Goal: Task Accomplishment & Management: Use online tool/utility

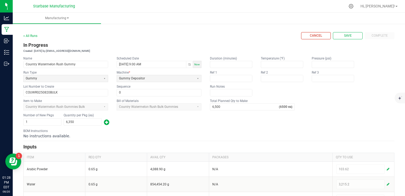
scroll to position [159, 0]
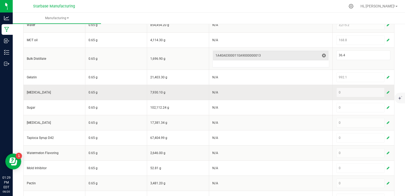
click at [387, 92] on span "button" at bounding box center [388, 92] width 3 height 4
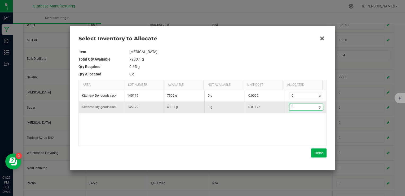
click at [296, 108] on input "0" at bounding box center [305, 107] width 30 height 7
type input "2"
type input "24"
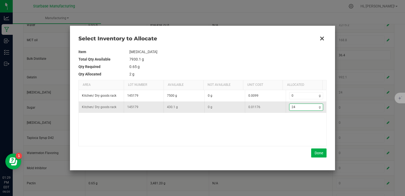
type input "244"
type input "244."
type input "244.2"
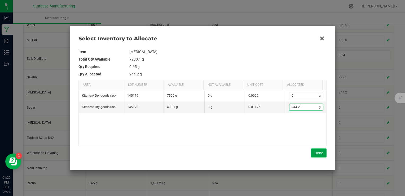
type input "244.2"
click at [321, 152] on button "Done" at bounding box center [318, 152] width 15 height 9
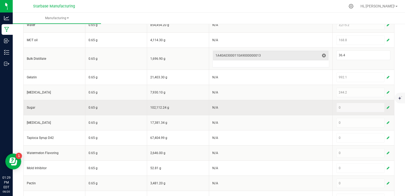
click at [387, 107] on span "button" at bounding box center [388, 107] width 3 height 4
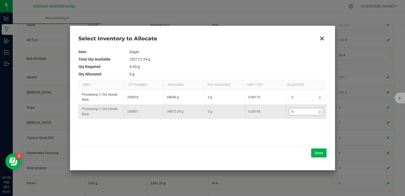
click at [303, 114] on input "0" at bounding box center [305, 111] width 30 height 7
type input "3"
type input "38"
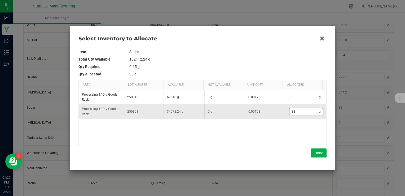
type input "386"
type input "386."
type input "386.6"
type input "386.65"
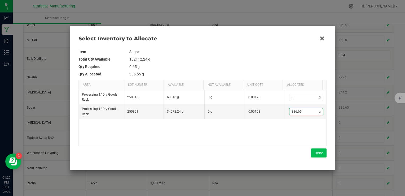
type input "386.65"
click at [318, 152] on button "Done" at bounding box center [318, 152] width 15 height 9
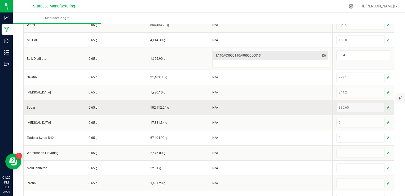
click at [386, 106] on button "button" at bounding box center [388, 107] width 5 height 6
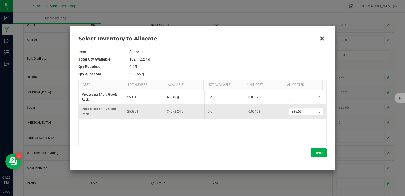
click at [305, 115] on td "386.65 g" at bounding box center [306, 111] width 41 height 14
click at [303, 112] on input "386.65" at bounding box center [305, 111] width 30 height 7
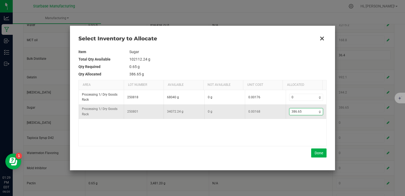
type input "4"
type input "46"
type input "468"
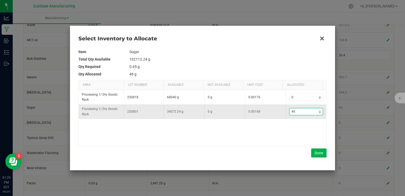
type input "468"
type input "4,685"
type input "4685."
type input "4,685.1"
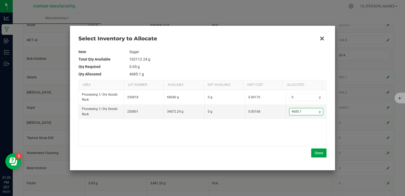
type input "4,685.1"
click at [319, 158] on div "Item Sugar Total Qty Available 102112.24 g Qty Required 0.65 g Qty Allocated 46…" at bounding box center [202, 103] width 248 height 118
click at [320, 155] on button "Done" at bounding box center [318, 152] width 15 height 9
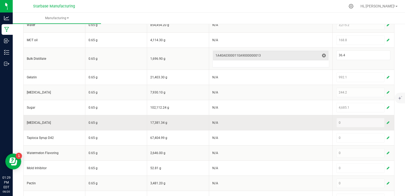
click at [387, 120] on span "button" at bounding box center [388, 122] width 3 height 4
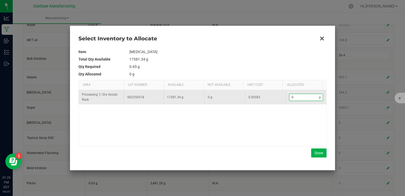
click at [302, 98] on input "0" at bounding box center [305, 97] width 30 height 7
type input "3"
type input "33"
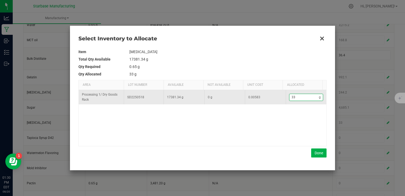
type input "333"
type input "333."
type input "333.7"
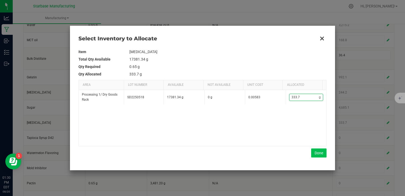
type input "333.7"
click at [318, 152] on button "Done" at bounding box center [318, 152] width 15 height 9
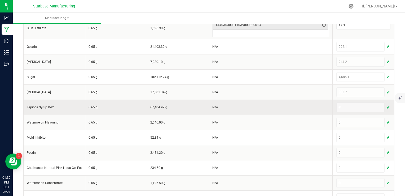
scroll to position [203, 0]
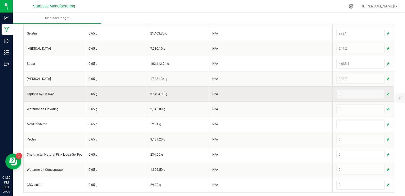
click at [387, 92] on span "button" at bounding box center [388, 94] width 3 height 4
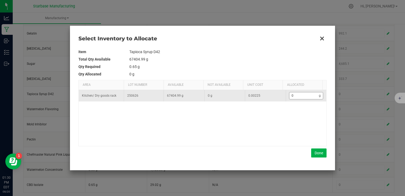
click at [305, 95] on input "0" at bounding box center [305, 95] width 30 height 7
type input "3"
type input "39"
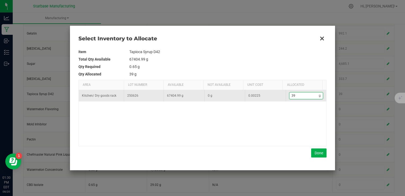
type input "392"
type input "3,924"
type input "3924"
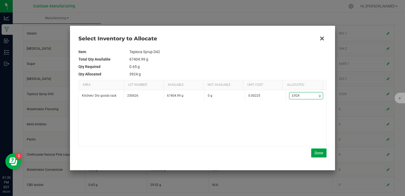
click at [316, 154] on button "Done" at bounding box center [318, 152] width 15 height 9
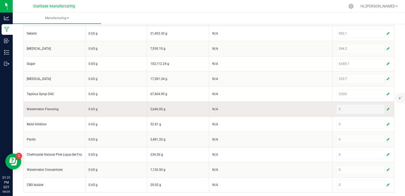
click at [387, 107] on span "button" at bounding box center [388, 109] width 3 height 4
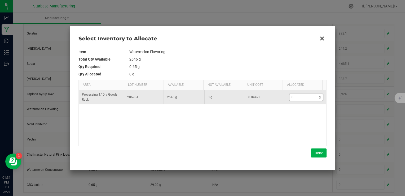
click at [304, 99] on input "0" at bounding box center [305, 97] width 30 height 7
type input "2"
type input "22"
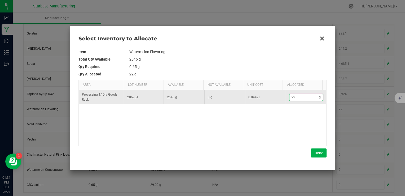
type input "227"
type input "227."
type input "227.9"
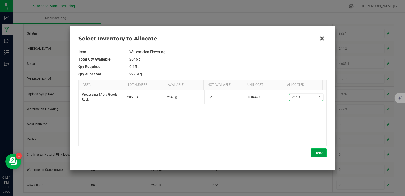
click at [319, 151] on button "Done" at bounding box center [318, 152] width 15 height 9
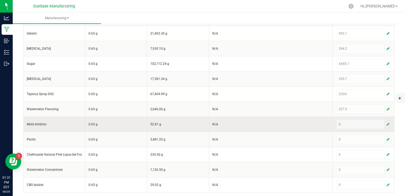
click at [386, 123] on button "button" at bounding box center [388, 124] width 5 height 6
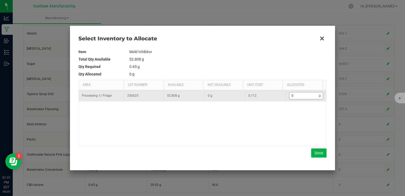
click at [306, 98] on input "0" at bounding box center [305, 95] width 30 height 7
type input "4"
type input "4."
type input "4.1"
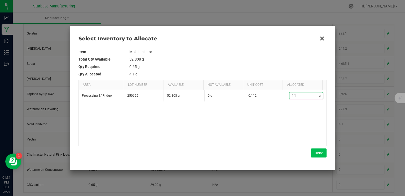
type input "4.1"
click at [315, 155] on button "Done" at bounding box center [318, 152] width 15 height 9
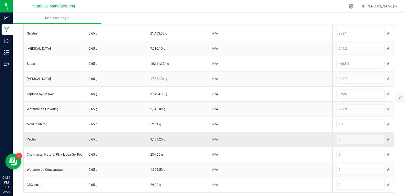
click at [387, 138] on span "button" at bounding box center [388, 139] width 3 height 4
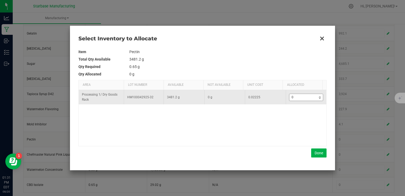
click at [305, 97] on input "0" at bounding box center [305, 97] width 30 height 7
type input "1"
type input "12"
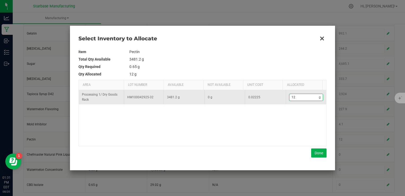
type input "122"
type input "122."
type input "122.1"
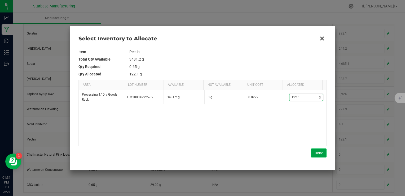
click at [319, 151] on button "Done" at bounding box center [318, 152] width 15 height 9
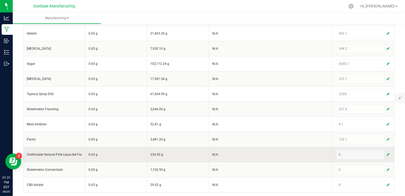
click at [387, 152] on span "button" at bounding box center [388, 154] width 3 height 4
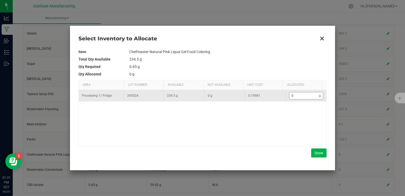
click at [297, 95] on input "0" at bounding box center [305, 95] width 30 height 7
type input "1"
type input "12"
type input "12."
type input "12.2"
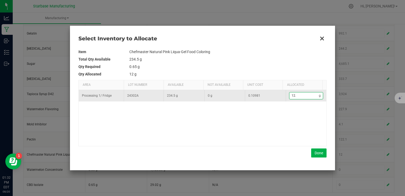
type input "12.2"
type input "12.21"
type input "12.2"
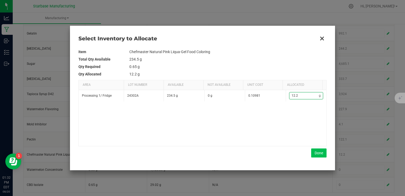
type input "12.2"
click at [319, 152] on button "Done" at bounding box center [318, 152] width 15 height 9
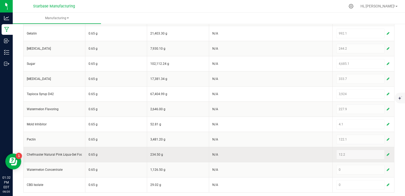
click at [387, 153] on span "button" at bounding box center [388, 154] width 3 height 4
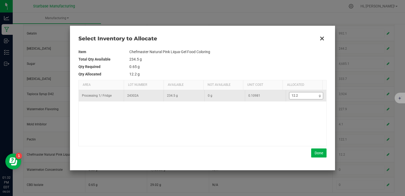
click at [306, 96] on input "12.2" at bounding box center [305, 95] width 30 height 7
type input "12"
type input "12."
type input "12.3"
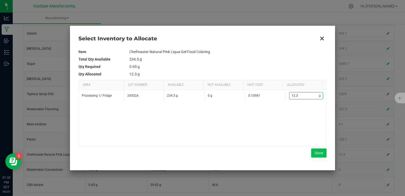
type input "12.3"
click at [320, 154] on button "Done" at bounding box center [318, 152] width 15 height 9
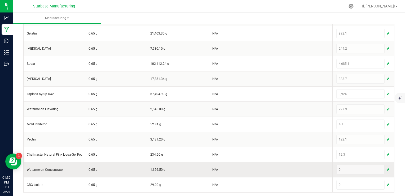
click at [387, 168] on span "button" at bounding box center [388, 169] width 3 height 4
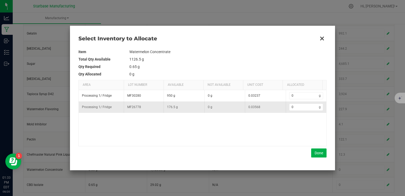
click at [296, 103] on td "0 g" at bounding box center [306, 106] width 41 height 11
click at [296, 108] on input "0" at bounding box center [305, 107] width 30 height 7
type input "1"
type input "14"
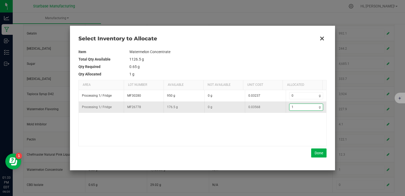
type input "14"
type input "1"
type input "17"
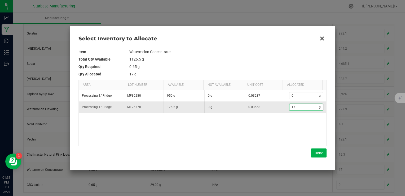
type input "176"
type input "176."
type input "176.5"
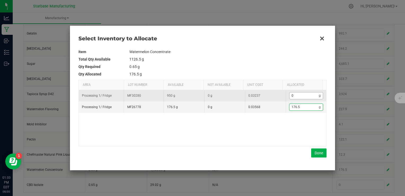
type input "176.5"
click at [300, 97] on input "0" at bounding box center [305, 95] width 30 height 7
type input "178.5"
type input "2"
type input "203.5"
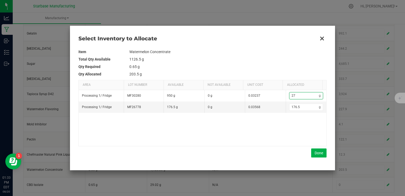
type input "27"
click at [273, 56] on td "1126.5 g" at bounding box center [227, 58] width 197 height 7
click at [321, 154] on button "Done" at bounding box center [318, 152] width 15 height 9
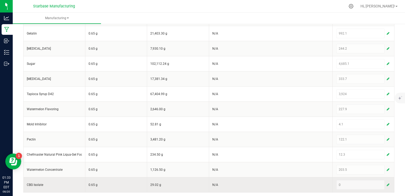
click at [387, 182] on span "button" at bounding box center [388, 184] width 3 height 4
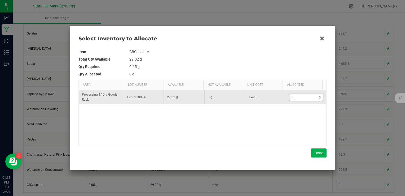
click at [290, 94] on input "0" at bounding box center [305, 97] width 30 height 7
type input "3"
type input "33"
type input "33."
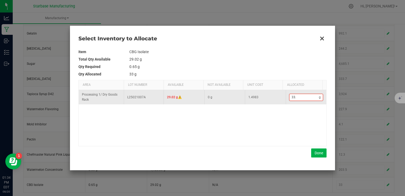
type input "33.8"
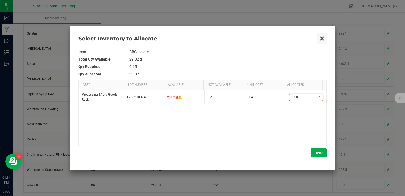
type input "33.8"
click at [322, 39] on button "Close" at bounding box center [322, 38] width 11 height 11
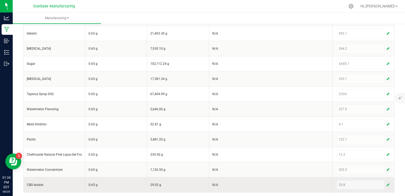
click at [387, 183] on span "button" at bounding box center [388, 184] width 3 height 4
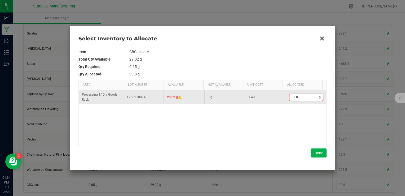
click at [302, 96] on input "33.8" at bounding box center [305, 97] width 30 height 7
type input "0"
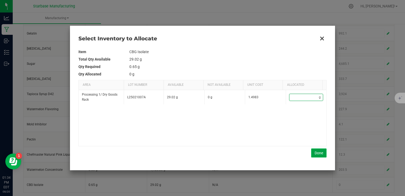
click at [319, 154] on button "Done" at bounding box center [318, 152] width 15 height 9
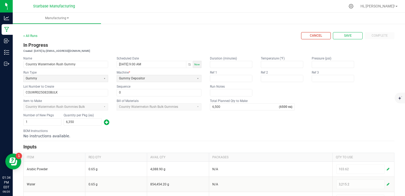
scroll to position [0, 0]
click at [349, 36] on button "Save" at bounding box center [348, 35] width 30 height 7
type input "1"
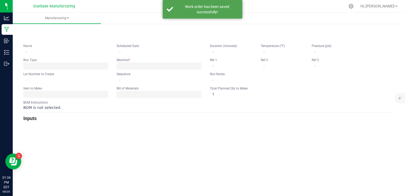
type input "Country Watermelon Rush Gummy"
type input "08/20/2025 9:00 AM"
type input "COUWRG250820BULK"
type input "0"
type input "6,500"
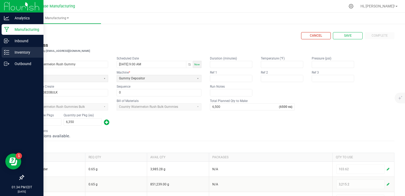
click at [11, 50] on p "Inventory" at bounding box center [25, 52] width 32 height 6
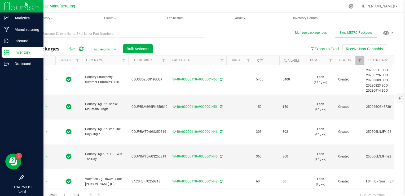
click at [8, 52] on icon at bounding box center [6, 52] width 5 height 5
click at [12, 43] on p "Inbound" at bounding box center [25, 41] width 32 height 6
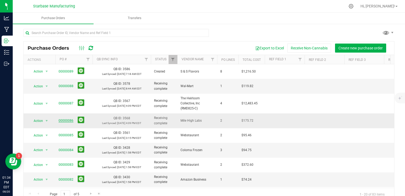
click at [62, 120] on link "00000086" at bounding box center [66, 121] width 15 height 4
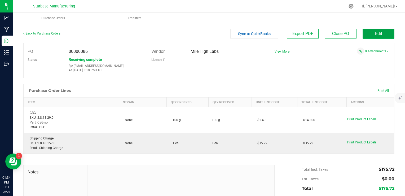
click at [375, 35] on span "Edit" at bounding box center [378, 33] width 7 height 5
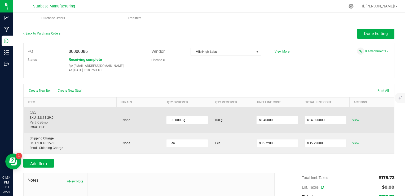
click at [33, 112] on div "CBG SKU: 2.8.18.29.0 Part: CBGiso Retail: CBG" at bounding box center [70, 119] width 86 height 19
drag, startPoint x: 33, startPoint y: 112, endPoint x: 92, endPoint y: 112, distance: 58.9
click at [92, 112] on div "CBG SKU: 2.8.18.29.0 Part: CBGiso Retail: CBG" at bounding box center [70, 119] width 86 height 19
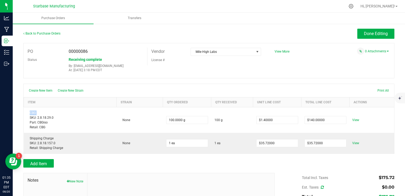
click at [180, 83] on div at bounding box center [208, 80] width 371 height 5
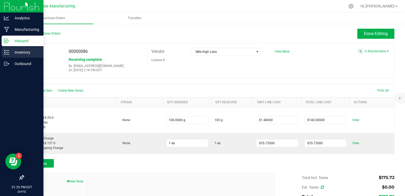
click at [10, 51] on p "Inventory" at bounding box center [25, 52] width 32 height 6
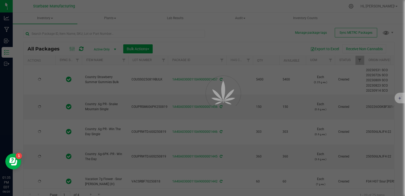
click at [98, 33] on div at bounding box center [202, 98] width 405 height 196
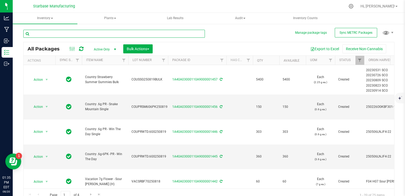
click at [98, 33] on input "text" at bounding box center [114, 34] width 182 height 8
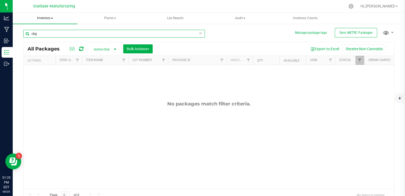
type input "cbg"
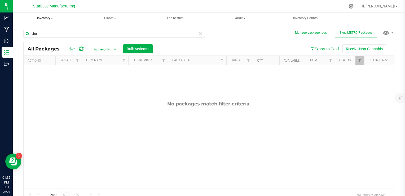
click at [50, 17] on span "Inventory" at bounding box center [45, 18] width 65 height 11
click at [46, 39] on span "All inventory" at bounding box center [38, 38] width 36 height 5
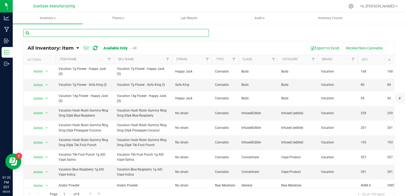
click at [79, 34] on input "text" at bounding box center [116, 33] width 186 height 8
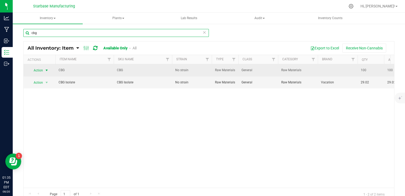
type input "cbg"
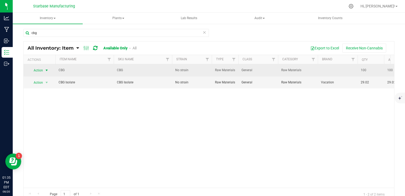
click at [41, 71] on span "Action" at bounding box center [36, 70] width 14 height 7
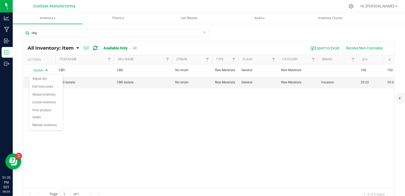
click at [92, 100] on div "Action Action Adjust qty Edit lots/costs Global inventory Locate inventory Prin…" at bounding box center [209, 125] width 371 height 123
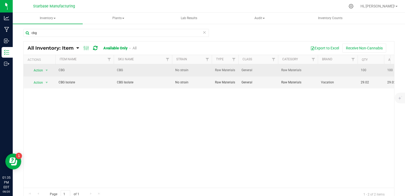
click at [95, 71] on span "CBG" at bounding box center [85, 70] width 52 height 5
click at [45, 71] on span "select" at bounding box center [47, 70] width 4 height 4
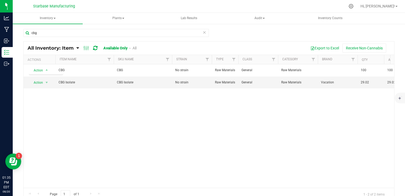
click at [82, 116] on div "Action Action Adjust qty Edit lots/costs Global inventory Locate inventory Prin…" at bounding box center [209, 125] width 371 height 123
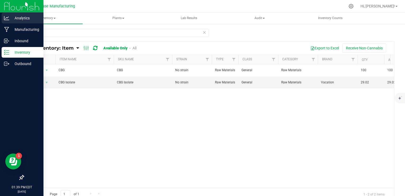
click at [7, 19] on icon at bounding box center [6, 17] width 5 height 5
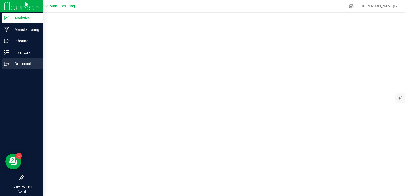
click at [18, 63] on p "Outbound" at bounding box center [25, 63] width 32 height 6
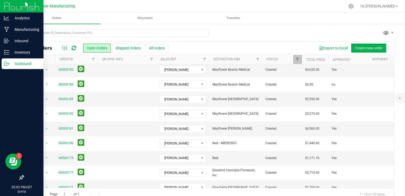
scroll to position [144, 0]
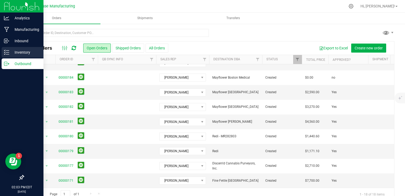
click at [12, 53] on p "Inventory" at bounding box center [25, 52] width 32 height 6
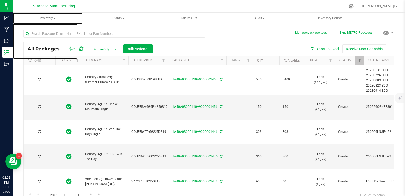
click at [51, 19] on span "Inventory" at bounding box center [48, 18] width 70 height 11
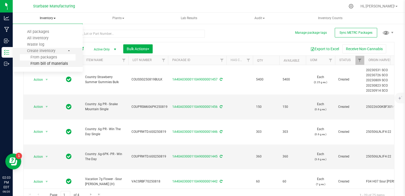
click at [54, 65] on span "From bill of materials" at bounding box center [44, 63] width 48 height 5
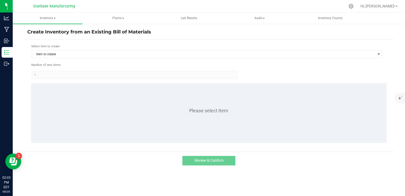
click at [101, 73] on kendo-numerictextbox "1" at bounding box center [135, 75] width 206 height 8
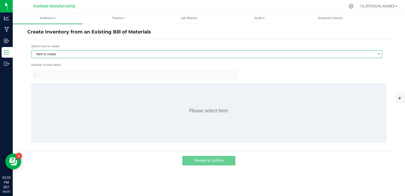
click at [106, 56] on span "Item to create" at bounding box center [204, 53] width 344 height 7
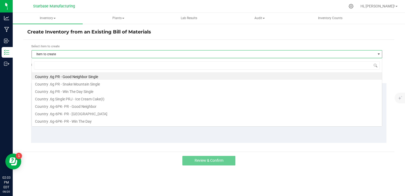
scroll to position [8, 351]
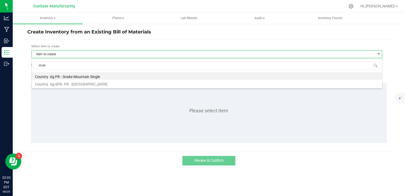
type input "snake"
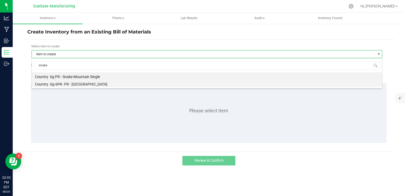
click at [93, 83] on li "Country .6g-6PK- PR - [GEOGRAPHIC_DATA]" at bounding box center [207, 83] width 350 height 7
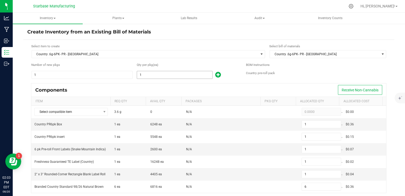
click at [137, 77] on input "1" at bounding box center [174, 74] width 75 height 7
type input "2"
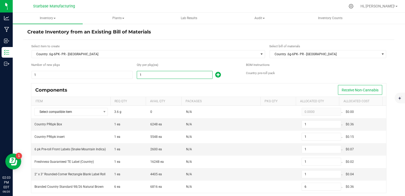
type input "2"
type input "12"
type input "22"
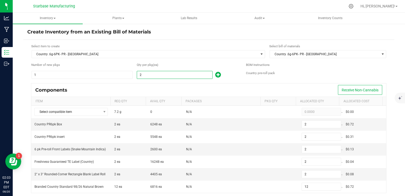
type input "22"
type input "132"
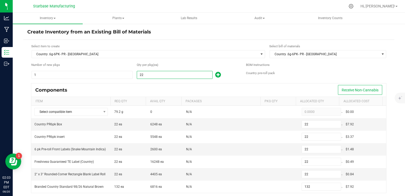
type input "226"
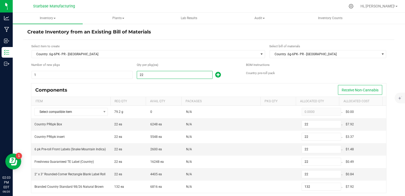
type input "226"
type input "1,356"
type input "226"
click at [173, 88] on div "Components Receive Non-Cannabis" at bounding box center [208, 89] width 355 height 13
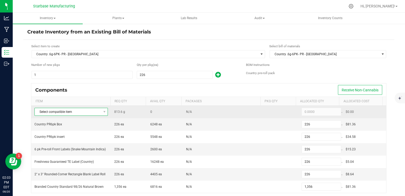
click at [96, 109] on span "Select compatible item" at bounding box center [68, 111] width 66 height 7
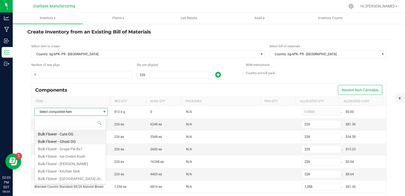
scroll to position [27, 0]
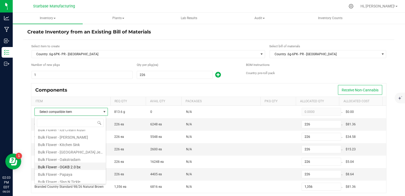
click at [79, 165] on li "Bulk Flower - OGKB 2.0 bx" at bounding box center [70, 165] width 71 height 7
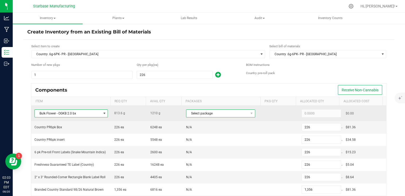
click at [209, 113] on span "Select package" at bounding box center [217, 113] width 62 height 7
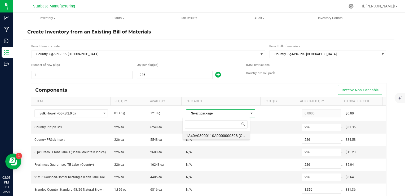
scroll to position [8, 67]
click at [210, 135] on li "1A40A03000110A9000000898 (OGKB250718BULK)" at bounding box center [216, 134] width 67 height 7
type input "813.6000"
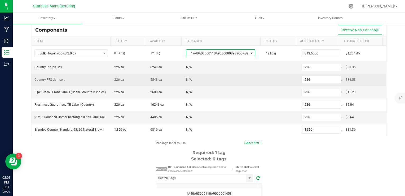
scroll to position [80, 0]
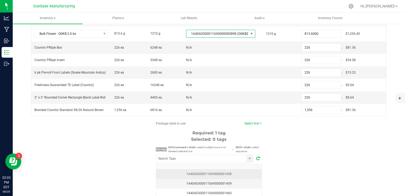
click at [237, 174] on div "1A40A03000110A9000001458" at bounding box center [208, 173] width 99 height 5
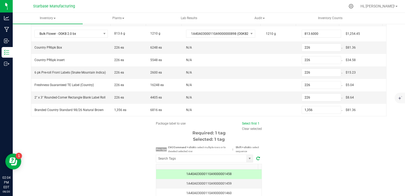
click at [313, 155] on div "Package label to use Select first 1 Clear selected Required: 1 tag Selected: 1 …" at bounding box center [208, 171] width 371 height 101
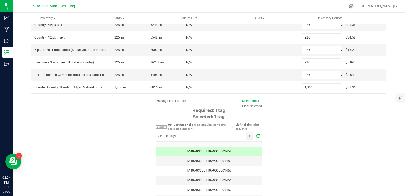
scroll to position [126, 0]
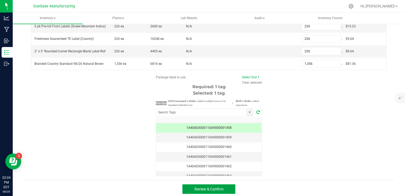
click at [213, 187] on span "Review & Confirm" at bounding box center [209, 189] width 29 height 4
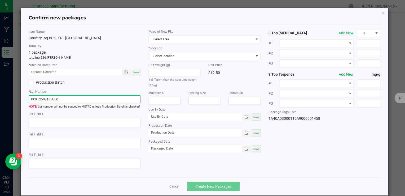
click at [68, 102] on input "OGKB250718BULK" at bounding box center [85, 99] width 112 height 8
paste input "COUPRSM6G6PK250725"
type input "COUPRSM6G6PK250820"
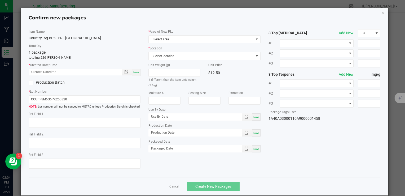
click at [135, 71] on span "Now" at bounding box center [136, 72] width 6 height 3
type input "08/20/2025 02:04 PM"
click at [171, 38] on span "Select area" at bounding box center [201, 39] width 105 height 7
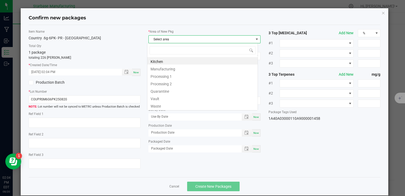
scroll to position [8, 111]
click at [164, 99] on li "Vault" at bounding box center [202, 97] width 110 height 7
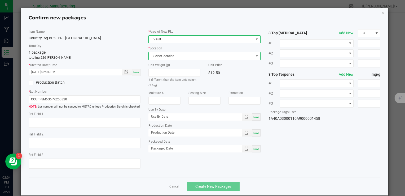
click at [170, 54] on span "Select location" at bounding box center [201, 55] width 105 height 7
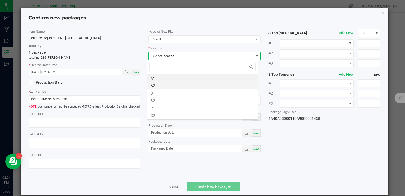
click at [164, 85] on li "A2" at bounding box center [202, 84] width 110 height 7
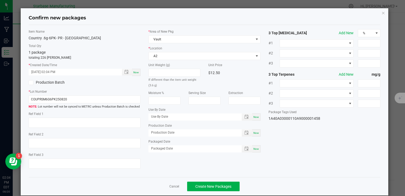
click at [254, 134] on div "Now" at bounding box center [256, 132] width 8 height 7
type input "[DATE]"
click at [254, 150] on div "Now" at bounding box center [256, 148] width 8 height 7
type input "[DATE]"
click at [214, 187] on span "Create New Packages" at bounding box center [213, 186] width 36 height 4
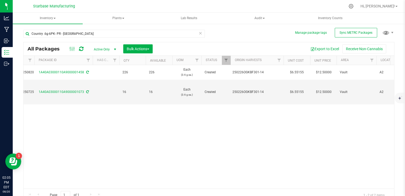
scroll to position [0, 123]
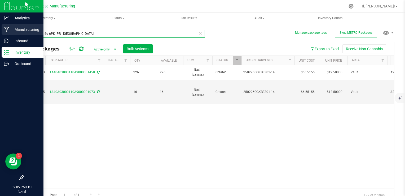
drag, startPoint x: 62, startPoint y: 33, endPoint x: 9, endPoint y: 35, distance: 53.1
click at [9, 35] on div "Analytics Manufacturing Inbound Inventory Outbound 02:05 PM EDT 08/20/2025 08/2…" at bounding box center [202, 98] width 405 height 196
type input "Snake Mountain"
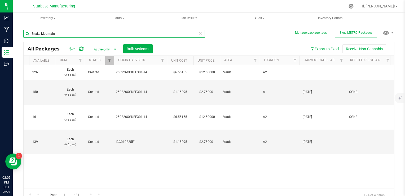
scroll to position [0, 364]
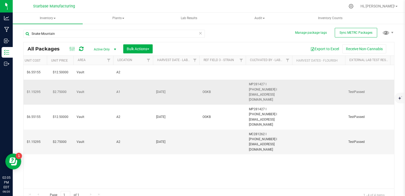
click at [208, 89] on span "OGKB" at bounding box center [223, 91] width 40 height 5
click at [208, 88] on input "OGKB" at bounding box center [221, 92] width 45 height 8
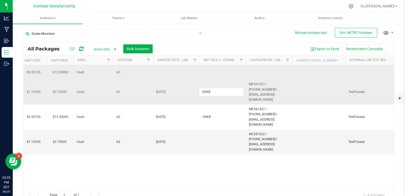
click at [219, 72] on td at bounding box center [222, 72] width 46 height 15
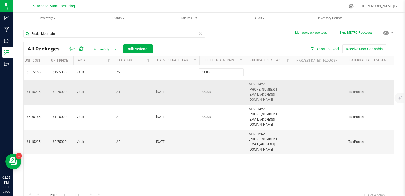
type input "OGKB"
click at [161, 85] on div "All Packages Active Only Active Only Lab Samples Locked All External Internal B…" at bounding box center [208, 121] width 371 height 159
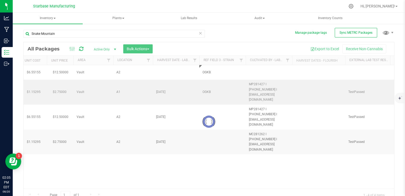
click at [161, 85] on div at bounding box center [209, 121] width 371 height 159
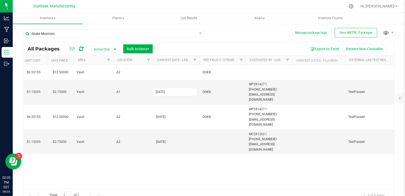
click at [161, 88] on input "[DATE]" at bounding box center [175, 92] width 45 height 8
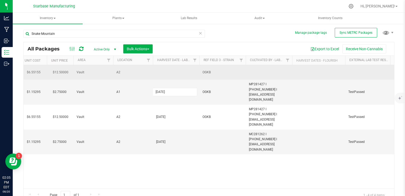
click at [174, 72] on td at bounding box center [176, 72] width 46 height 15
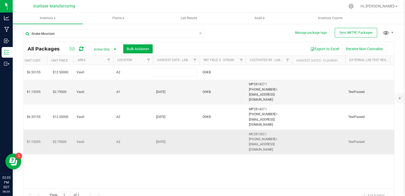
type input "[DATE]"
click at [261, 88] on div "All Packages Active Only Active Only Lab Samples Locked All External Internal B…" at bounding box center [208, 121] width 371 height 159
click at [261, 88] on span "MP281427 I [PHONE_NUMBER] I [EMAIL_ADDRESS][DOMAIN_NAME]" at bounding box center [269, 92] width 40 height 20
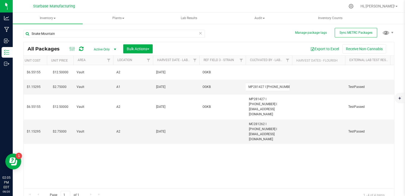
click at [261, 88] on input "MP281427 I [PHONE_NUMBER] I [EMAIL_ADDRESS][DOMAIN_NAME]" at bounding box center [268, 87] width 45 height 8
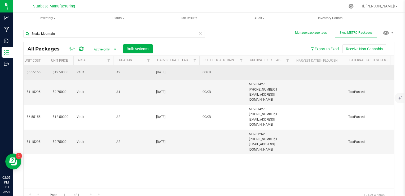
click at [260, 69] on td at bounding box center [269, 72] width 46 height 15
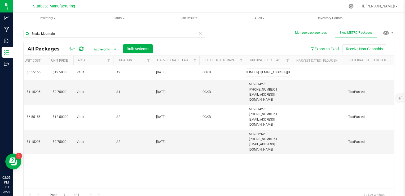
type input "MP281427 I [PHONE_NUMBER] I [EMAIL_ADDRESS][DOMAIN_NAME]"
click at [238, 146] on div "All Packages Active Only Active Only Lab Samples Locked All External Internal B…" at bounding box center [208, 121] width 371 height 159
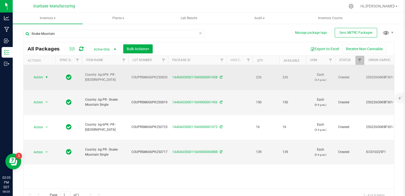
click at [45, 75] on span "select" at bounding box center [47, 77] width 4 height 4
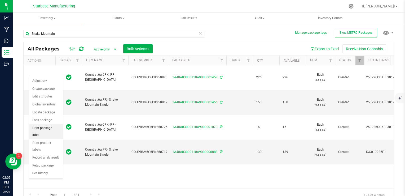
click at [46, 126] on li "Print package label" at bounding box center [46, 131] width 34 height 15
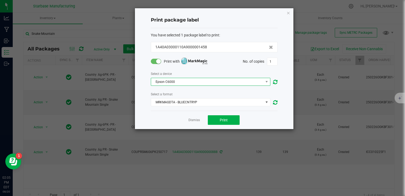
click at [196, 83] on span "Epson C6000" at bounding box center [207, 81] width 112 height 7
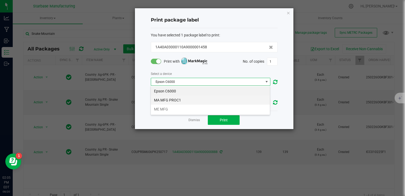
click at [194, 101] on li "MA MFG PROC1" at bounding box center [210, 99] width 119 height 9
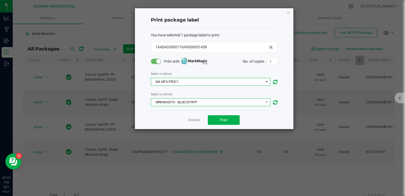
click at [209, 103] on span "MRKMAGDTA - BLUECNTRYP" at bounding box center [207, 101] width 112 height 7
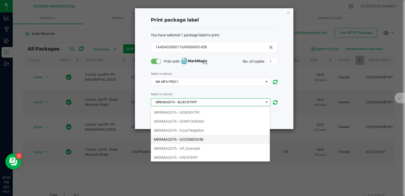
click at [202, 136] on li "MRKMAGDTA - GOODNEIGHB" at bounding box center [210, 139] width 119 height 9
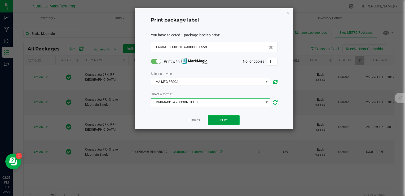
click at [218, 120] on button "Print" at bounding box center [224, 120] width 32 height 10
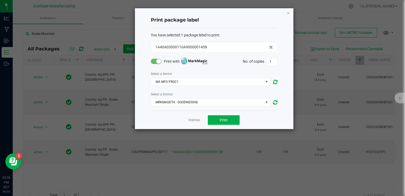
click at [75, 161] on ngb-modal-window "Print package label You have selected 1 package label to print : 1A40A03000110A…" at bounding box center [204, 98] width 409 height 196
click at [206, 102] on span "MRKMAGDTA - GOODNEIGHB" at bounding box center [207, 101] width 112 height 7
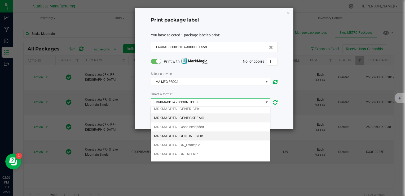
scroll to position [36, 0]
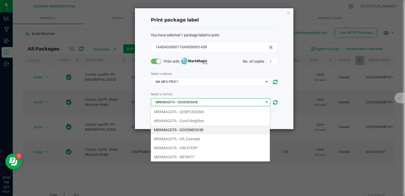
click at [194, 129] on li "MRKMAGDTA - GOODNEIGHB" at bounding box center [210, 129] width 119 height 9
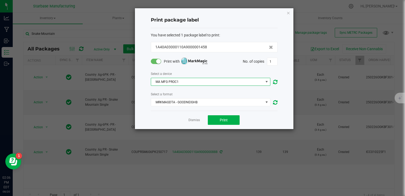
click at [183, 81] on span "MA MFG PROC1" at bounding box center [207, 81] width 112 height 7
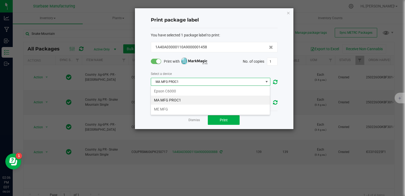
scroll to position [8, 120]
click at [183, 81] on span "MA MFG PROC1" at bounding box center [207, 81] width 112 height 7
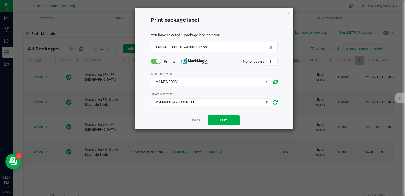
click at [199, 72] on div "Select a device MA MFG PROC1" at bounding box center [214, 78] width 127 height 15
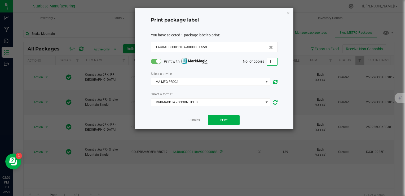
click at [272, 60] on input "1" at bounding box center [272, 61] width 10 height 7
type input "226"
click at [221, 121] on span "Print" at bounding box center [224, 120] width 8 height 4
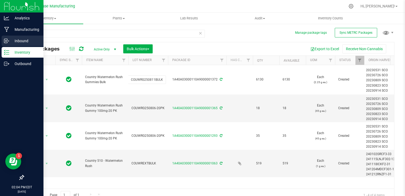
click at [11, 42] on p "Inbound" at bounding box center [25, 41] width 32 height 6
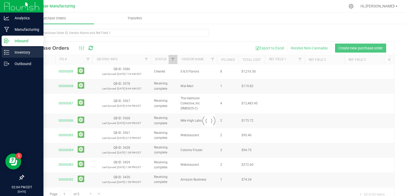
click at [18, 54] on p "Inventory" at bounding box center [25, 52] width 32 height 6
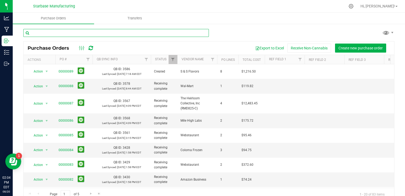
click at [80, 33] on input "text" at bounding box center [116, 33] width 186 height 8
type input "6"
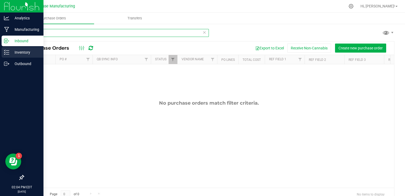
type input "snake"
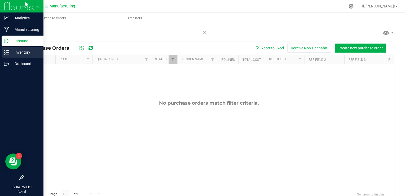
click at [9, 53] on p "Inventory" at bounding box center [25, 52] width 32 height 6
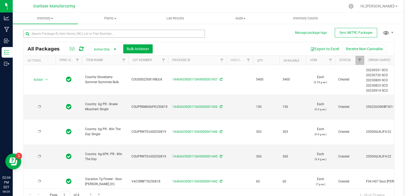
type input "[DATE]"
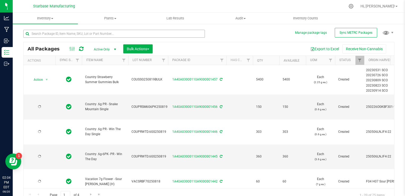
type input "[DATE]"
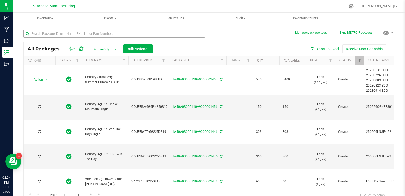
type input "[DATE]"
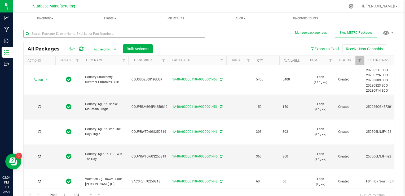
type input "[DATE]"
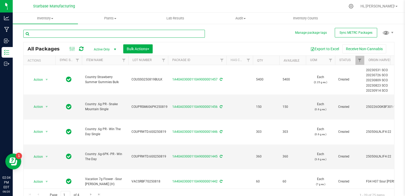
click at [60, 34] on input "text" at bounding box center [114, 34] width 182 height 8
type input "snake"
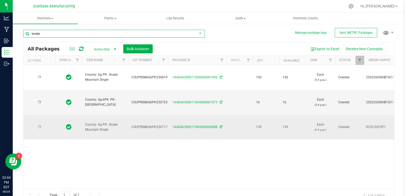
type input "[DATE]"
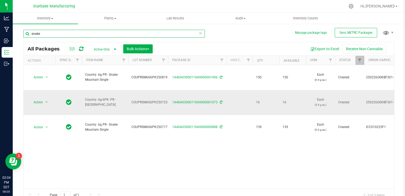
type input "snake"
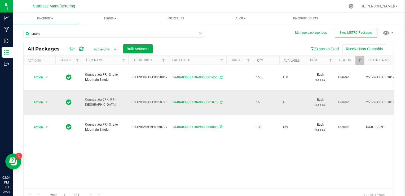
click at [143, 100] on span "COUPRSM6G6PK250725" at bounding box center [150, 102] width 36 height 5
click at [143, 98] on input "COUPRSM6G6PK250725" at bounding box center [147, 102] width 38 height 8
